Goal: Transaction & Acquisition: Obtain resource

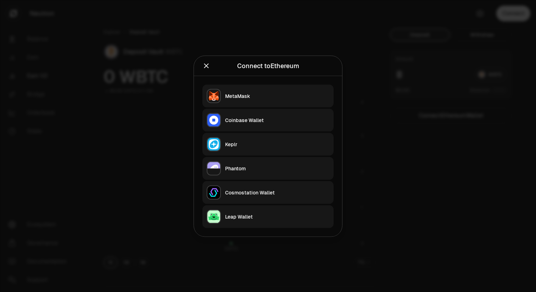
click at [204, 66] on icon "Close" at bounding box center [206, 66] width 8 height 8
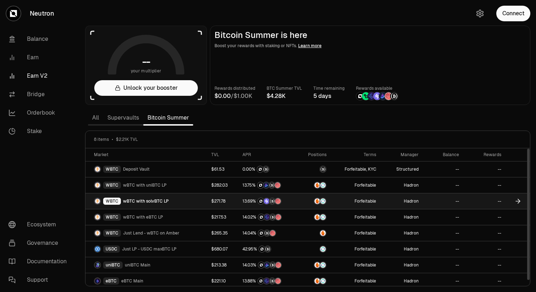
scroll to position [3, 0]
